Goal: Task Accomplishment & Management: Manage account settings

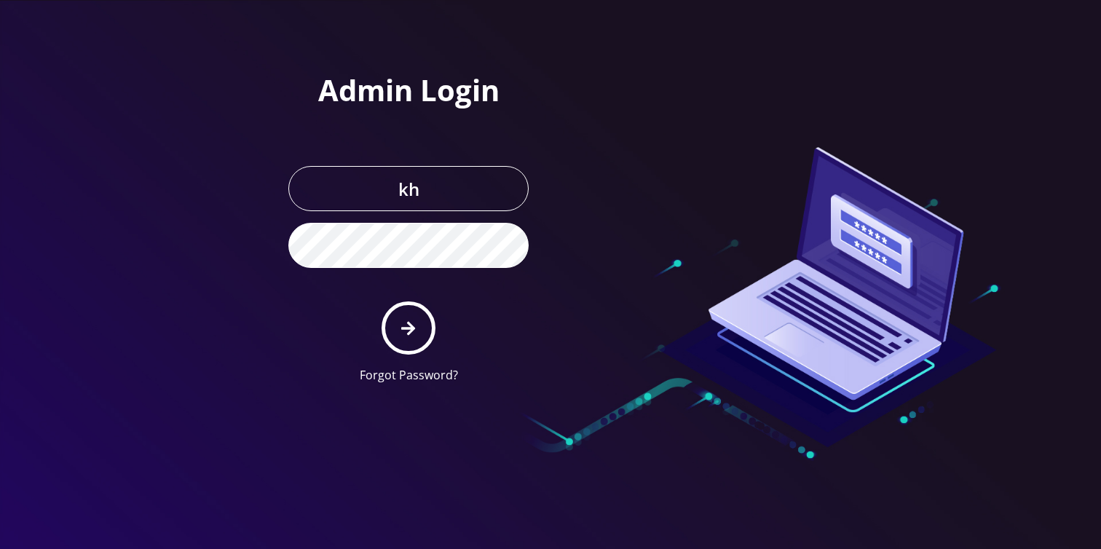
type input "Khushi@teltik.com"
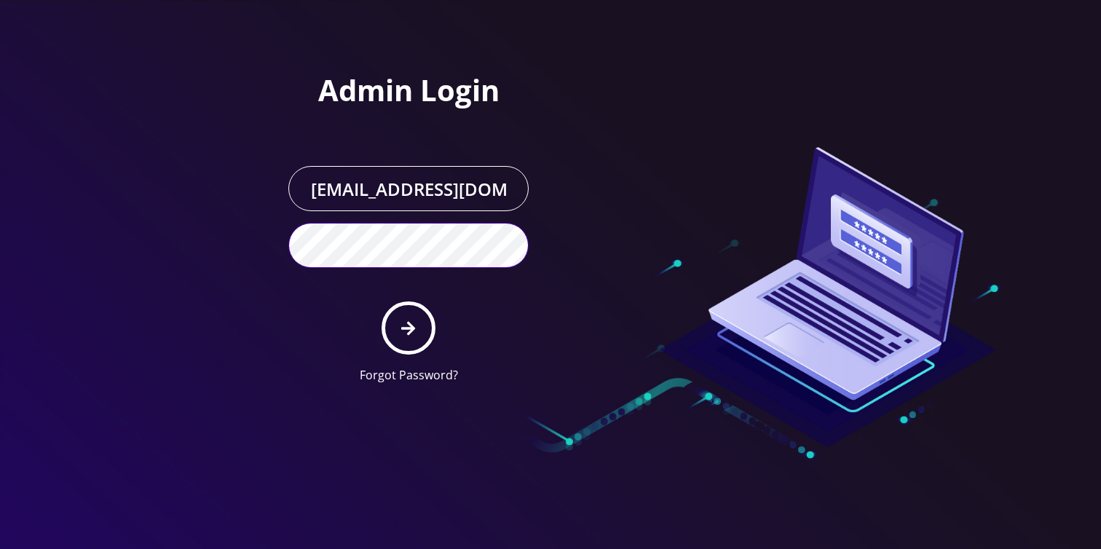
click at [381, 301] on button "submit" at bounding box center [407, 327] width 53 height 53
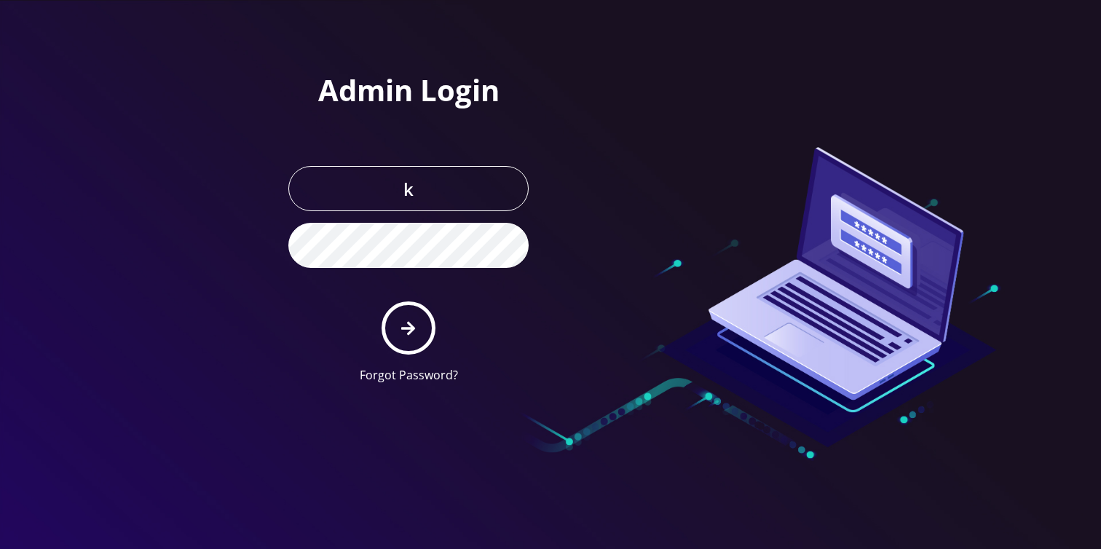
type input "[EMAIL_ADDRESS][DOMAIN_NAME]"
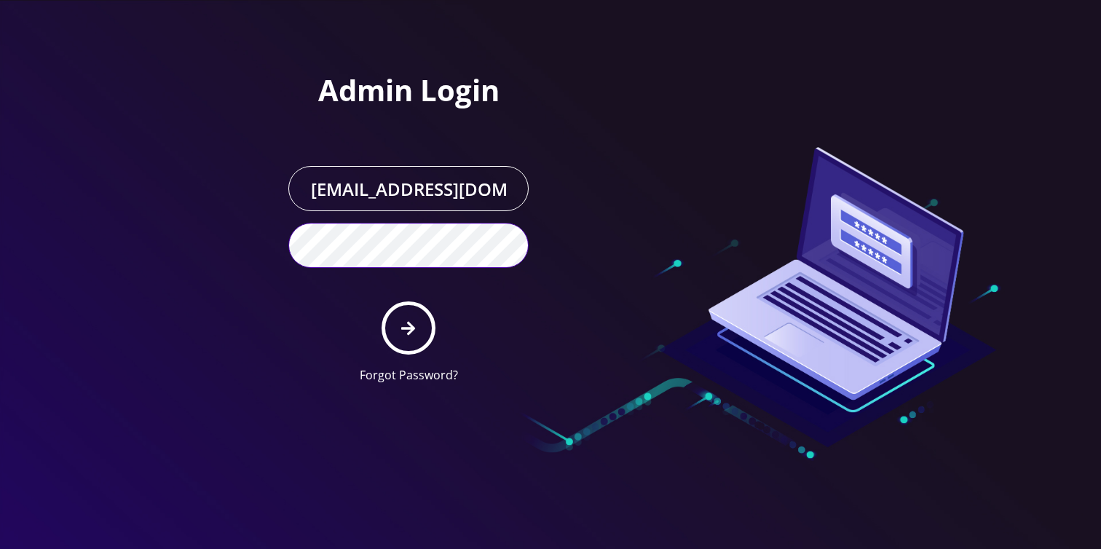
click at [381, 301] on button "submit" at bounding box center [407, 327] width 53 height 53
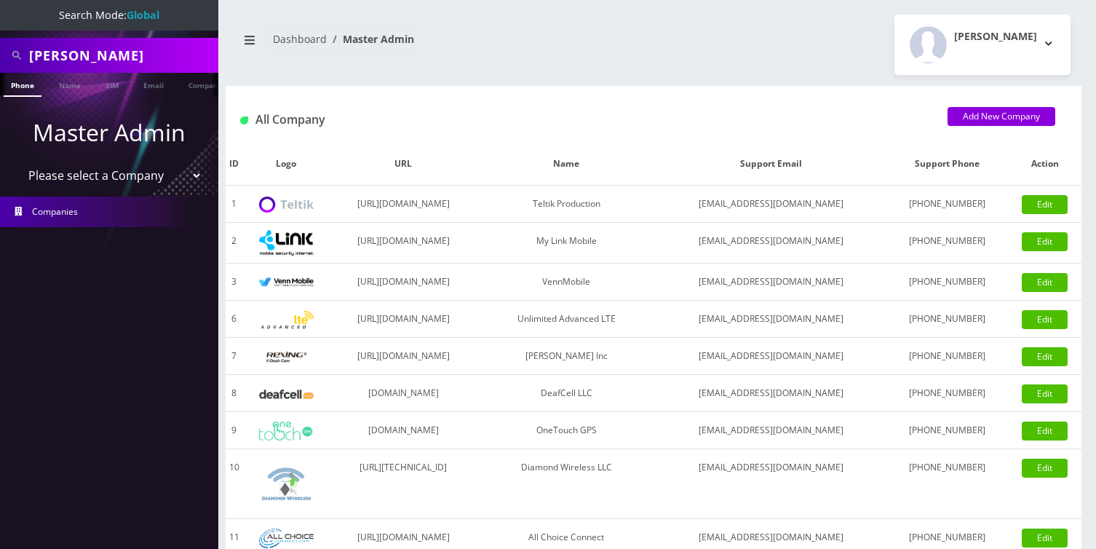
scroll to position [0, 7]
click at [155, 54] on input "bryan cohen" at bounding box center [122, 55] width 186 height 28
type input "online sms"
click at [189, 79] on link "Company" at bounding box center [198, 85] width 49 height 24
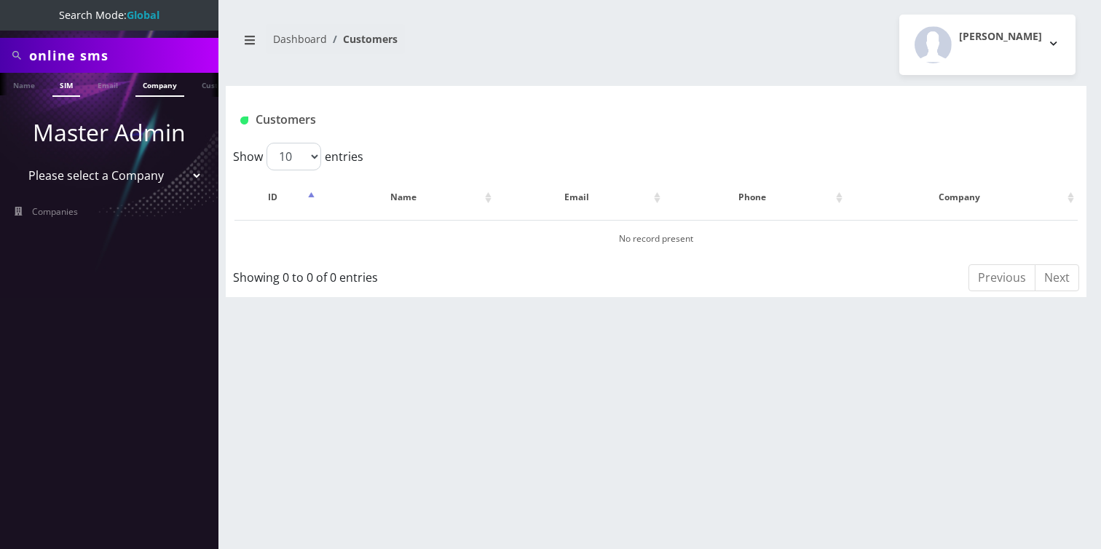
scroll to position [0, 51]
click at [154, 87] on link "Company" at bounding box center [154, 85] width 49 height 24
click at [111, 58] on input "online sms" at bounding box center [122, 55] width 186 height 28
type input "online"
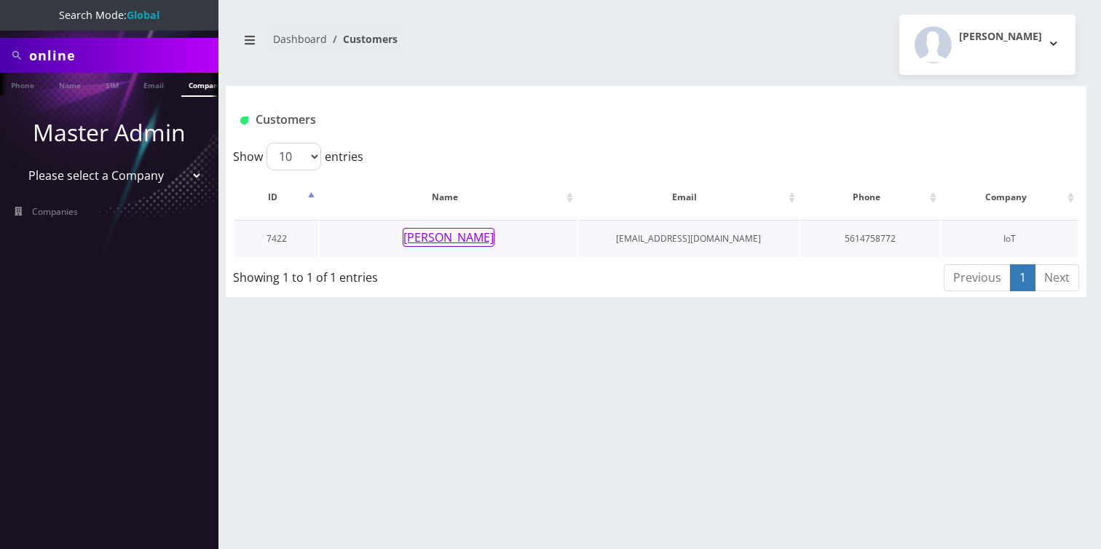
click at [445, 245] on button "[PERSON_NAME]" at bounding box center [449, 237] width 92 height 19
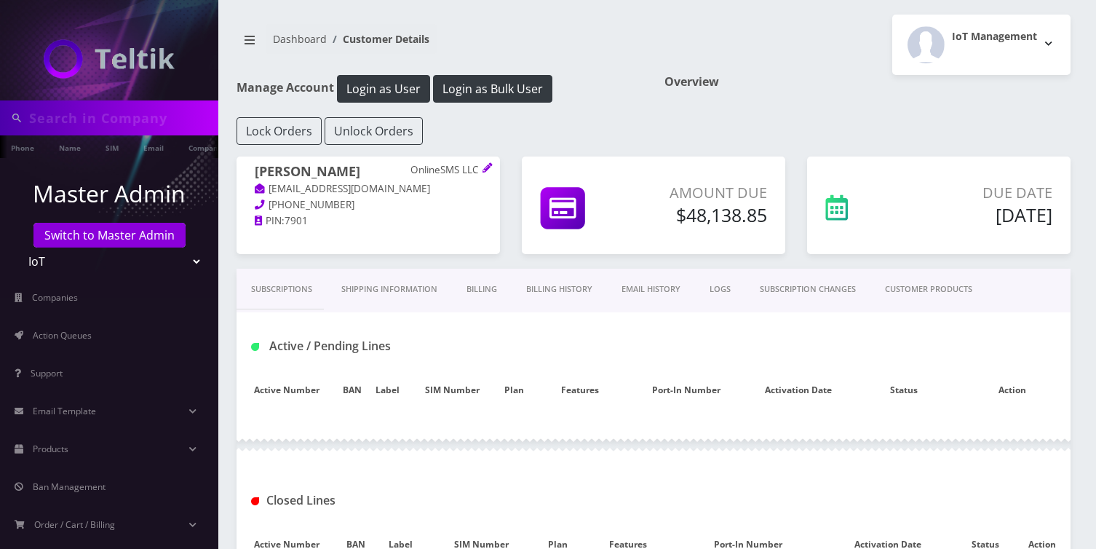
type input "online"
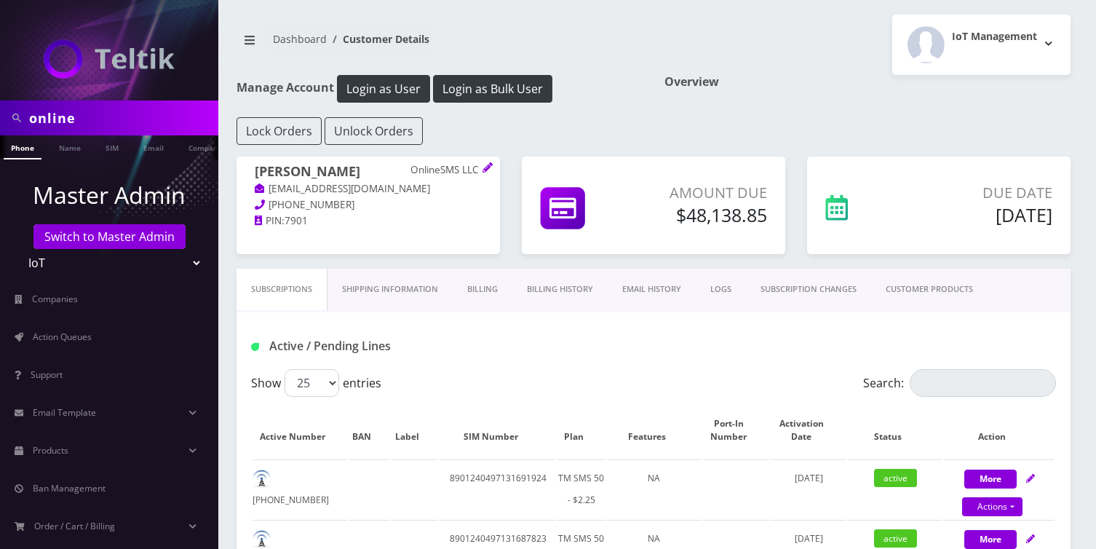
click at [570, 287] on link "Billing History" at bounding box center [559, 289] width 95 height 41
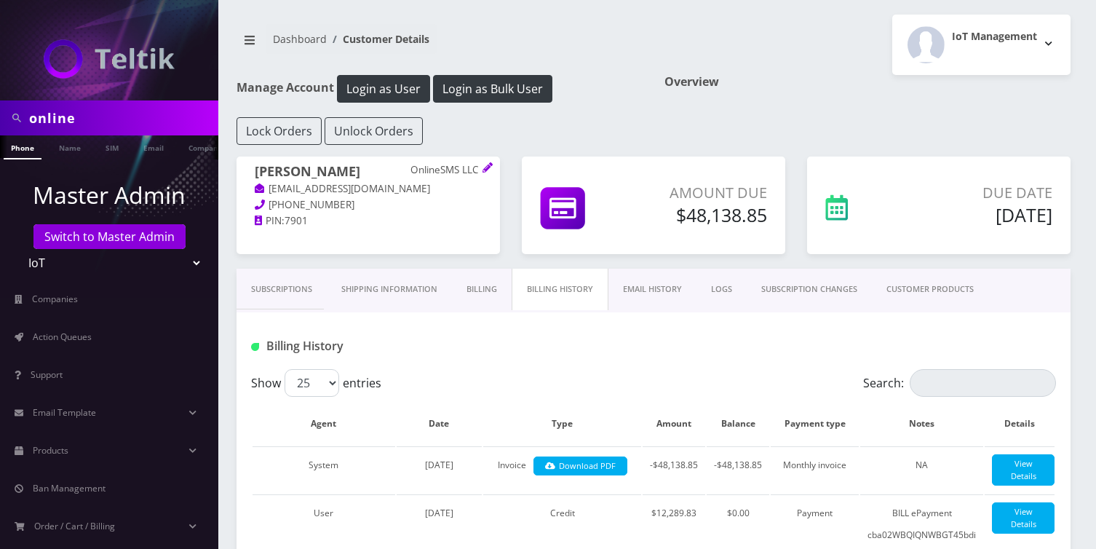
click at [464, 285] on link "Billing" at bounding box center [482, 289] width 60 height 41
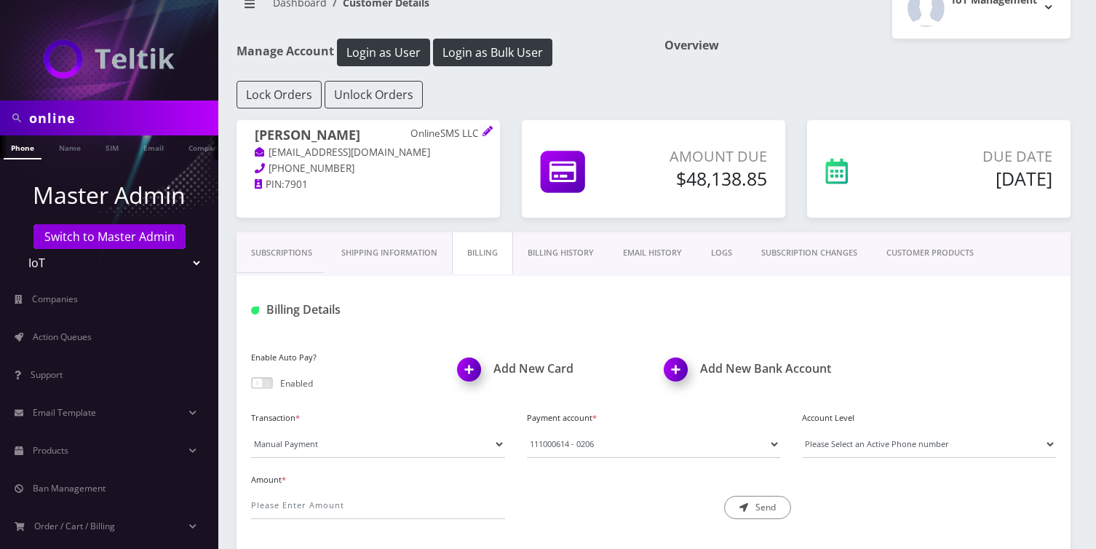
scroll to position [19, 0]
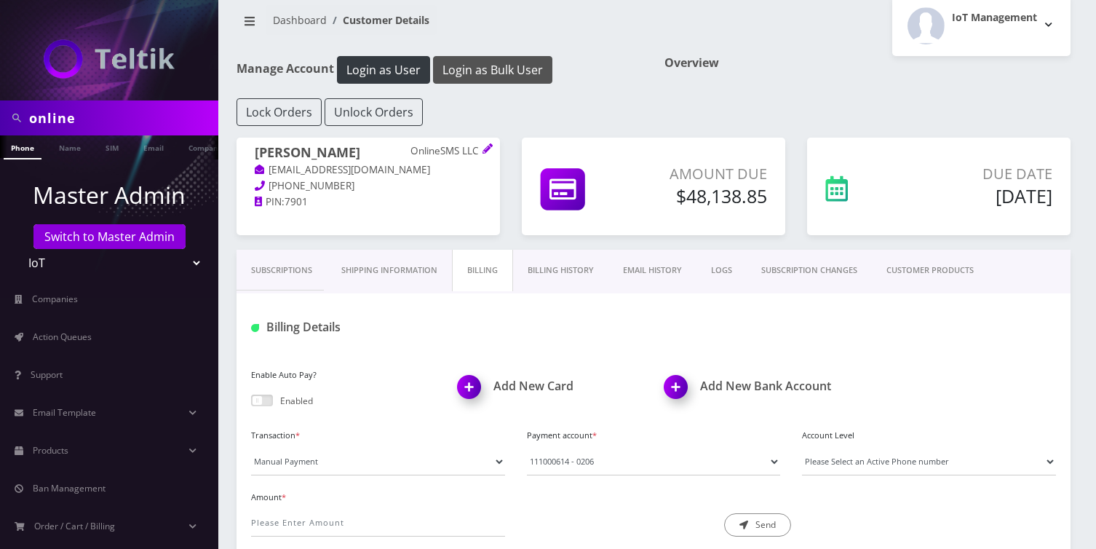
click at [492, 58] on button "Login as Bulk User" at bounding box center [492, 70] width 119 height 28
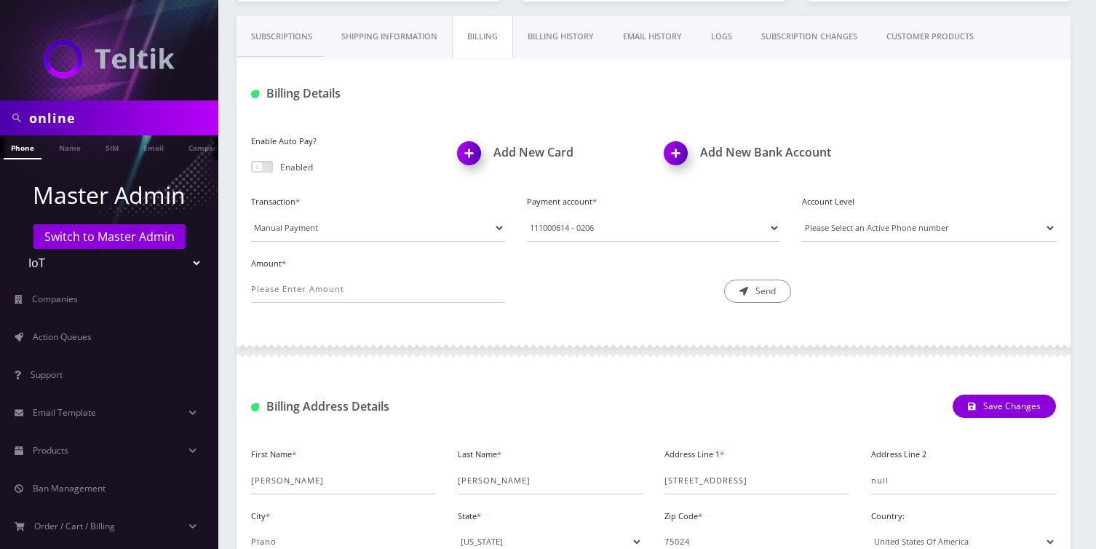
scroll to position [291, 0]
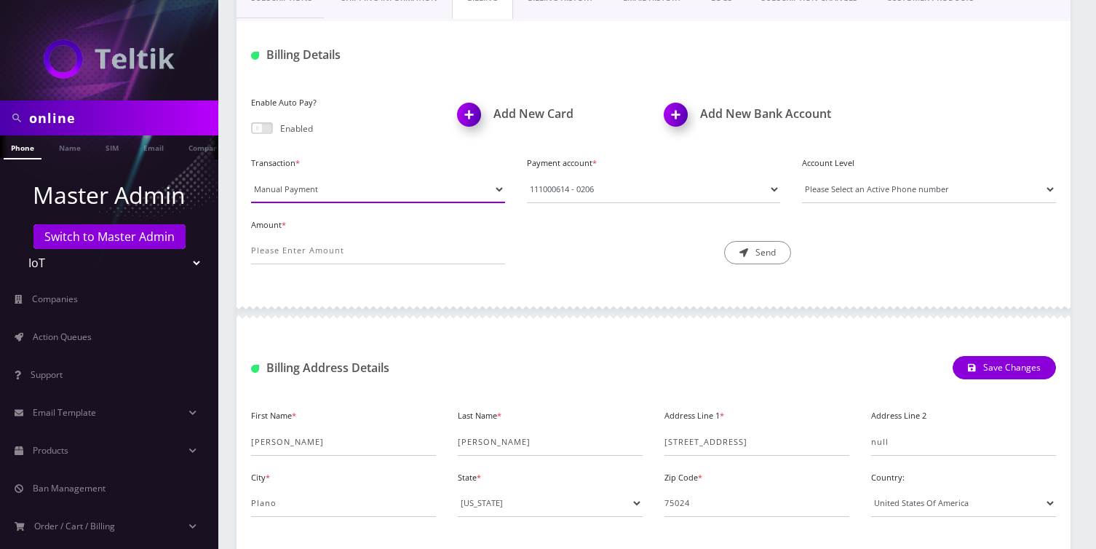
click at [330, 190] on select "Manual Payment Custom Charge Manual Credit Custom Invoice" at bounding box center [378, 189] width 254 height 28
select select "Manual Credit"
click at [251, 175] on select "Manual Payment Custom Charge Manual Credit Custom Invoice" at bounding box center [378, 189] width 254 height 28
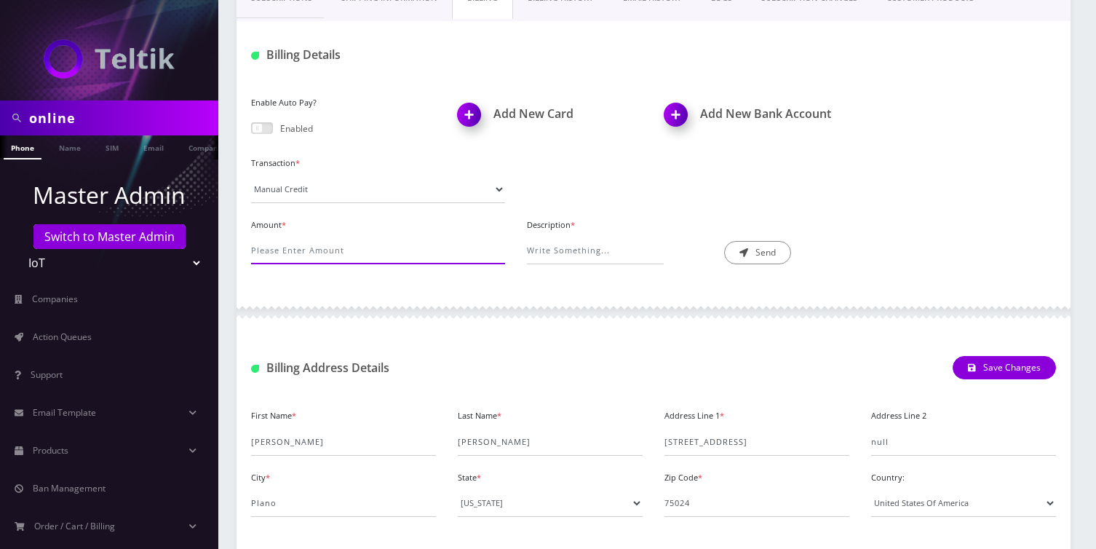
click at [304, 251] on input "Amount *" at bounding box center [378, 251] width 254 height 28
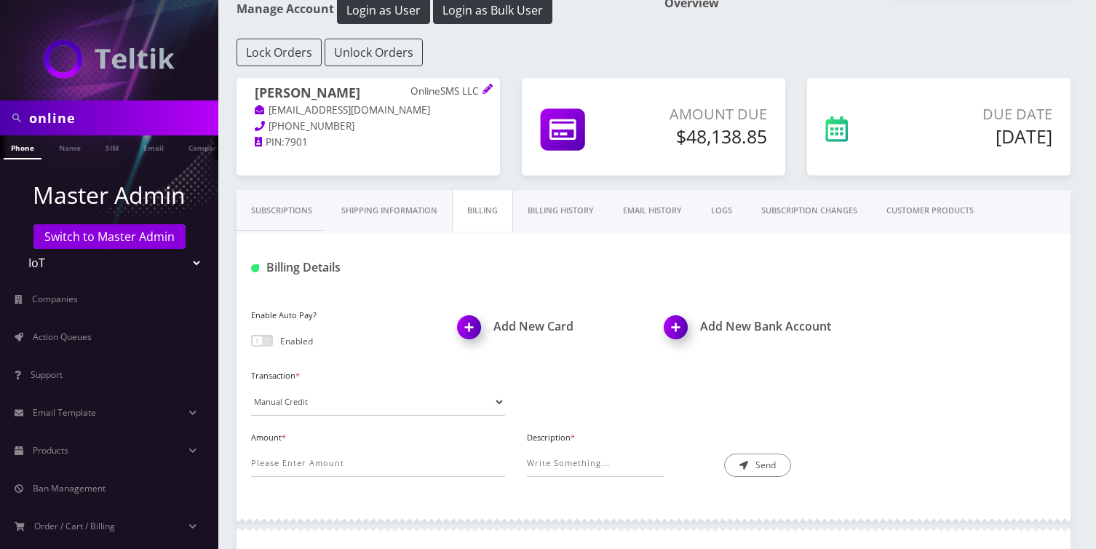
click at [713, 141] on h5 "$48,138.85" at bounding box center [704, 136] width 123 height 22
copy h5 "48,138.85"
click at [396, 470] on input "Amount *" at bounding box center [378, 463] width 254 height 28
paste input "48,138.85"
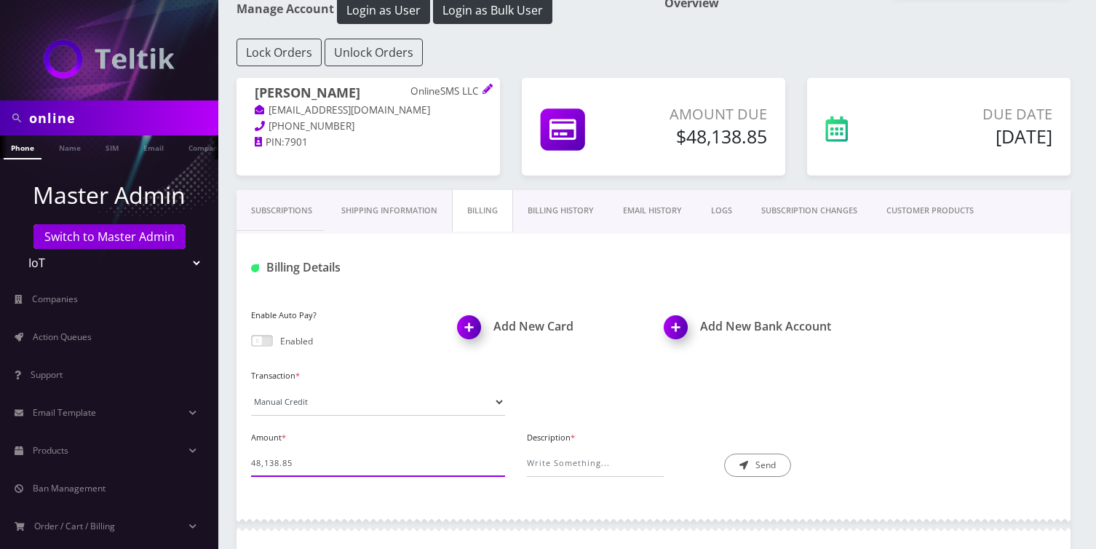
type input "48,138.85"
click at [588, 460] on input "Description *" at bounding box center [595, 463] width 137 height 28
type input "Paid via Wire"
click at [759, 467] on button "Send" at bounding box center [757, 465] width 67 height 23
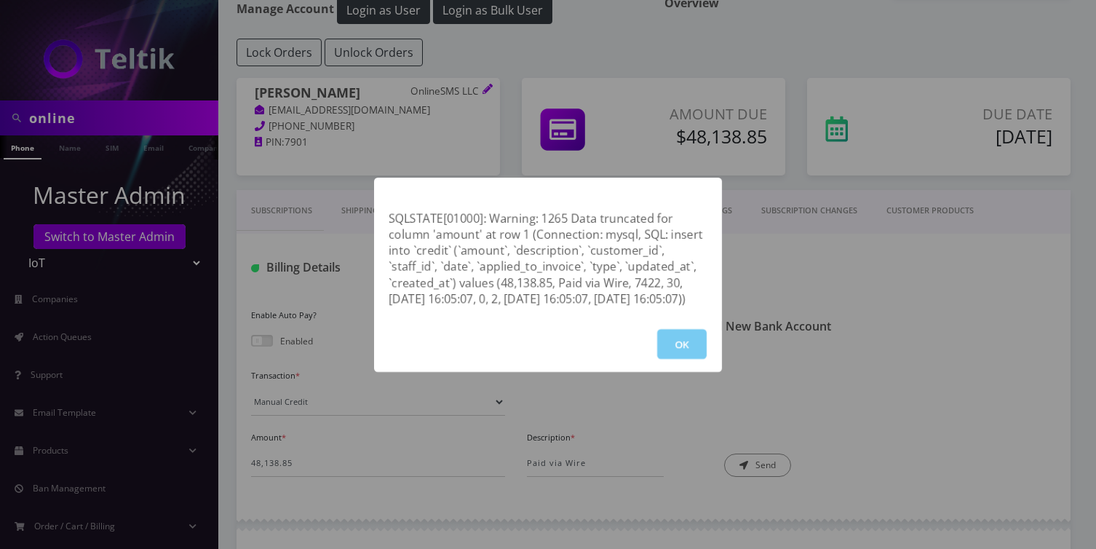
click at [669, 357] on button "OK" at bounding box center [681, 344] width 49 height 30
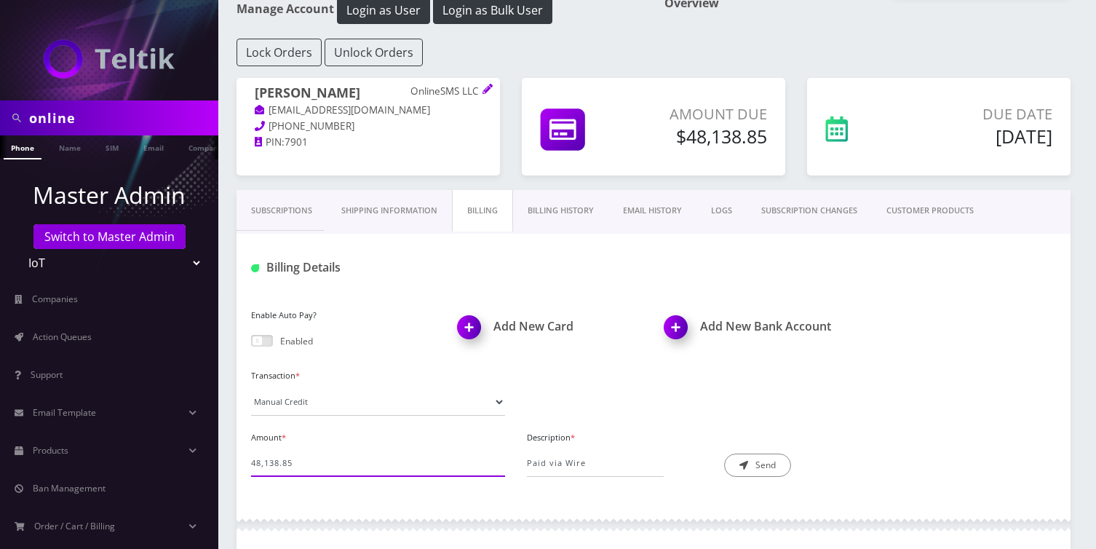
click at [268, 462] on input "48,138.85" at bounding box center [378, 463] width 254 height 28
type input "48138.85"
click at [764, 479] on div "Amount * 48138.85 Description * Paid via Wire Send" at bounding box center [653, 458] width 827 height 62
click at [767, 461] on button "Send" at bounding box center [757, 465] width 67 height 23
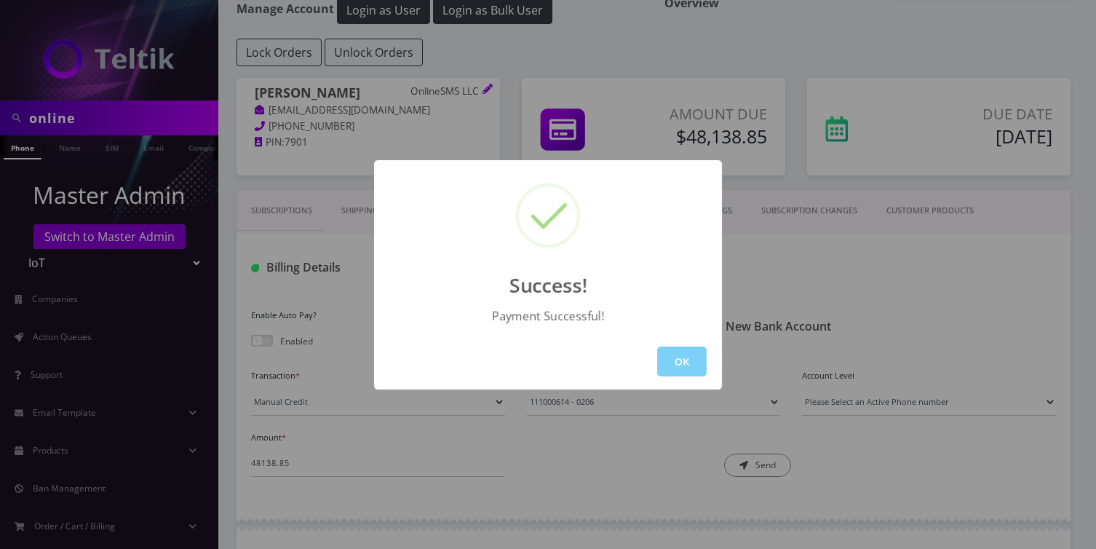
click at [422, 452] on div "Success! Payment Successful! OK" at bounding box center [548, 274] width 1096 height 549
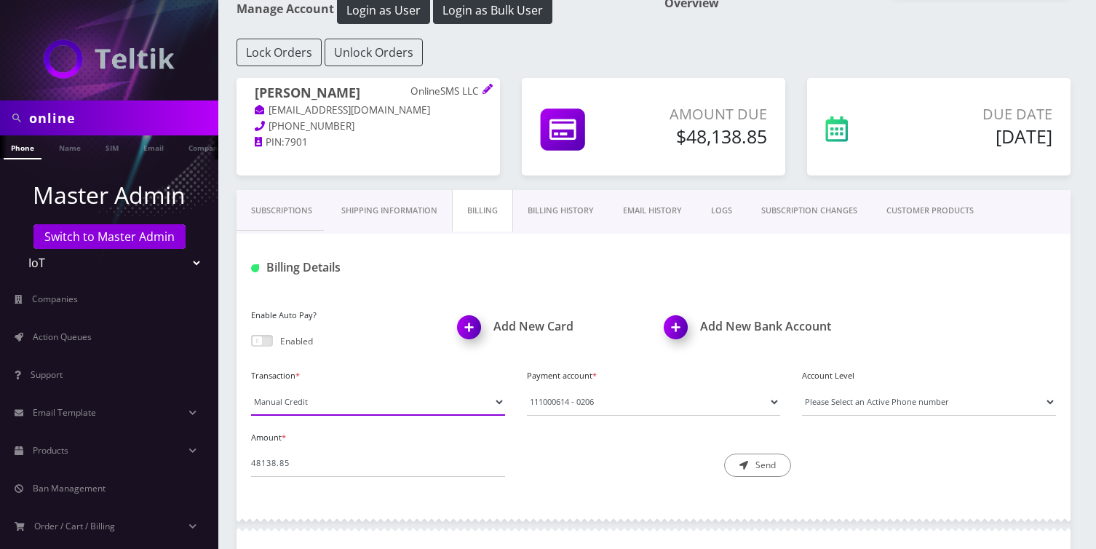
click at [302, 411] on select "Manual Payment Custom Charge Manual Credit Custom Invoice" at bounding box center [378, 402] width 254 height 28
select select "Manual Credit"
click at [251, 388] on select "Manual Payment Custom Charge Manual Credit Custom Invoice" at bounding box center [378, 402] width 254 height 28
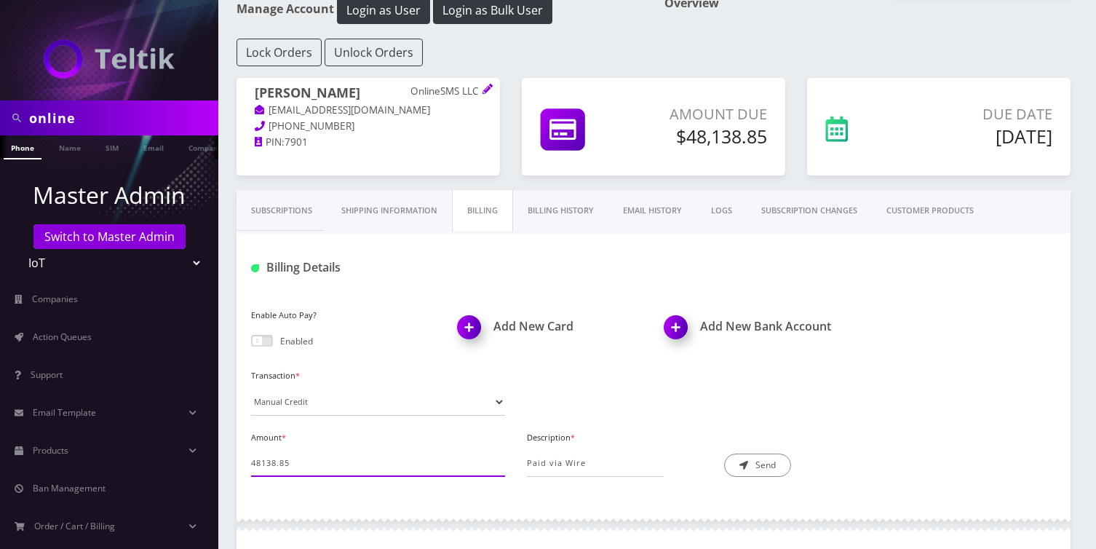
click at [278, 462] on input "48138.85" at bounding box center [378, 463] width 254 height 28
type input "1402.10"
type input "Credit for Surcharge"
click at [760, 469] on button "Send" at bounding box center [757, 465] width 67 height 23
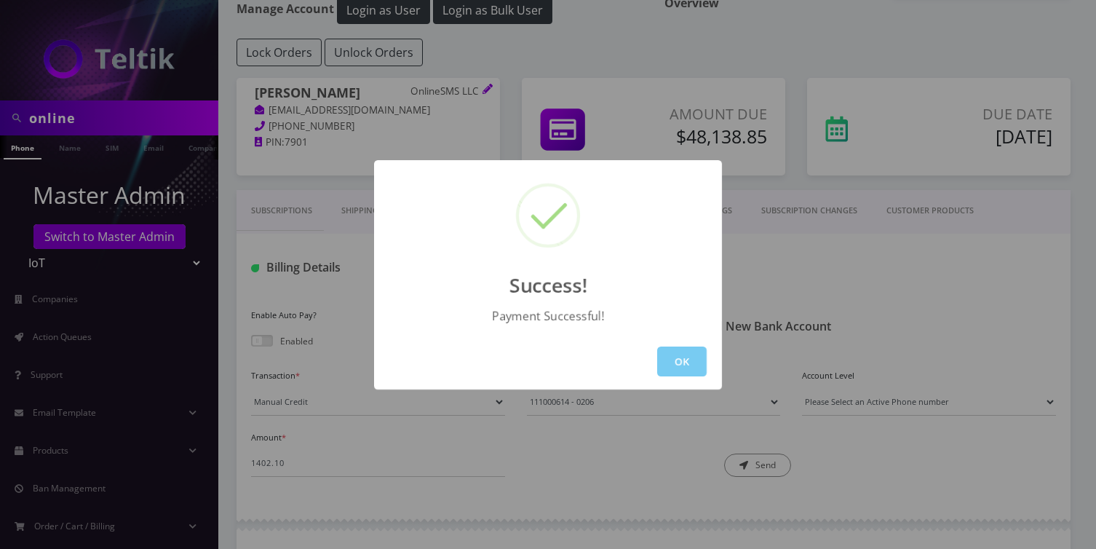
click at [688, 373] on button "OK" at bounding box center [681, 361] width 49 height 30
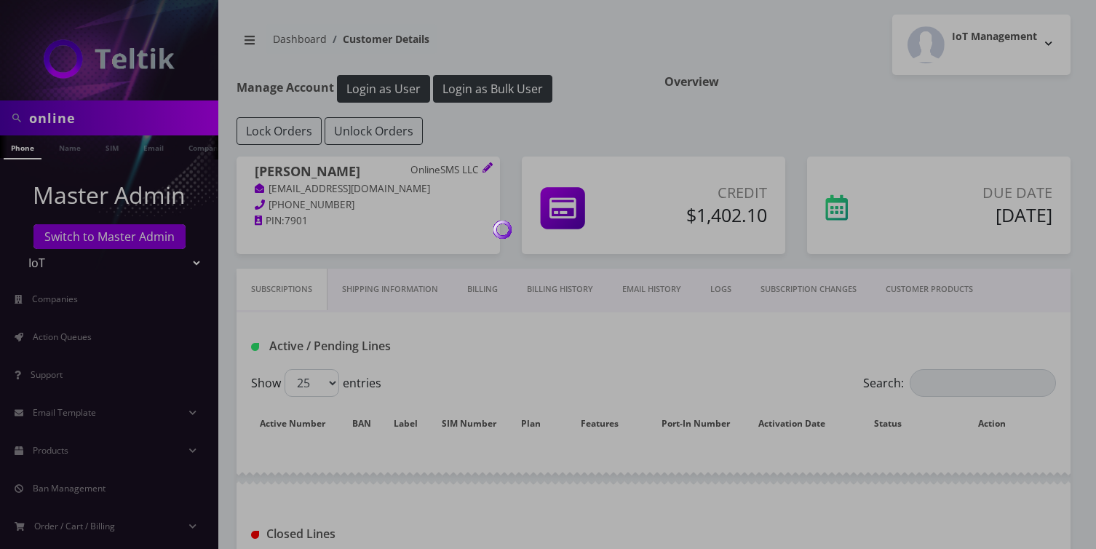
scroll to position [74, 0]
